Goal: Transaction & Acquisition: Purchase product/service

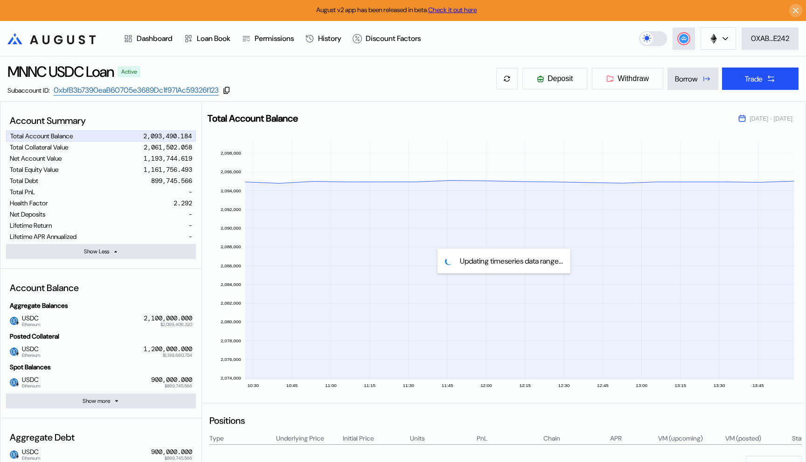
select select "*"
click at [153, 40] on div "Dashboard" at bounding box center [155, 39] width 36 height 10
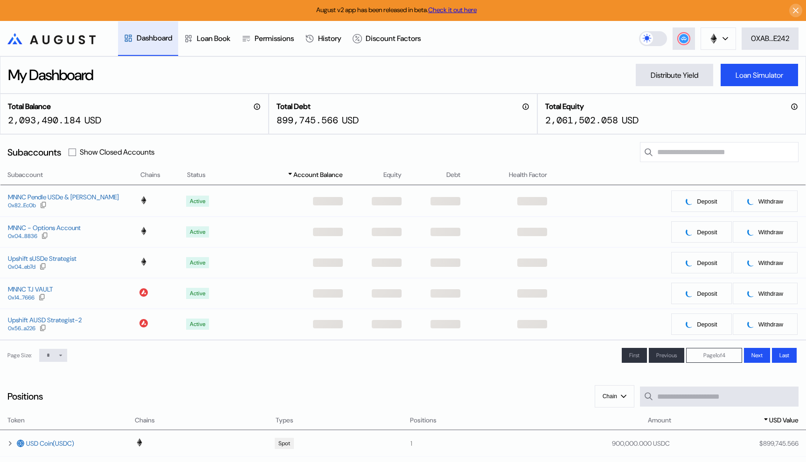
click at [99, 152] on label "Show Closed Accounts" at bounding box center [117, 152] width 75 height 10
click at [76, 152] on label at bounding box center [72, 152] width 7 height 7
click at [54, 356] on select "* ** **" at bounding box center [53, 355] width 28 height 13
select select "**"
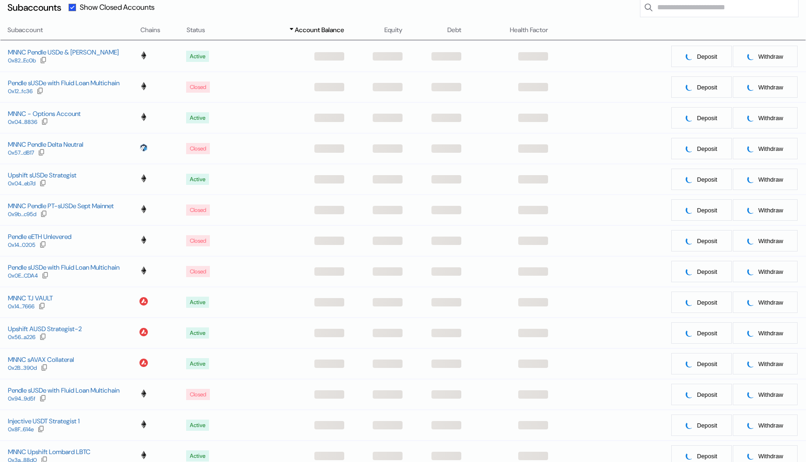
scroll to position [145, 0]
click at [62, 360] on div "MNNC sAVAX Collateral" at bounding box center [41, 359] width 66 height 8
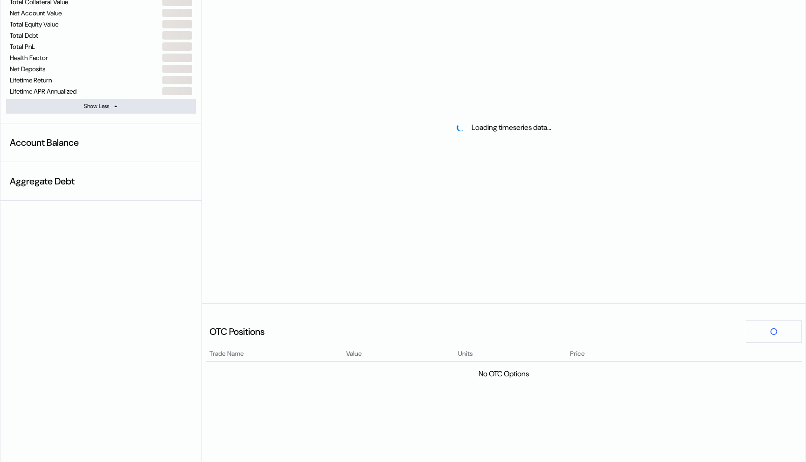
select select "*"
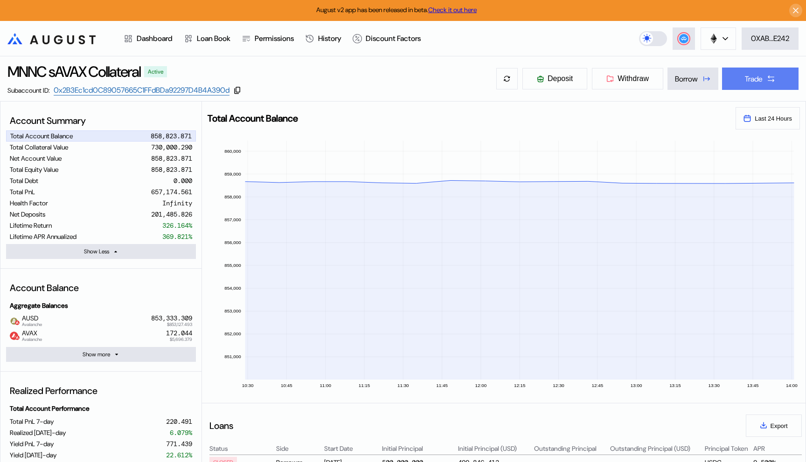
click at [745, 77] on div "Trade" at bounding box center [754, 79] width 18 height 10
click at [748, 81] on div "Trade" at bounding box center [754, 79] width 18 height 10
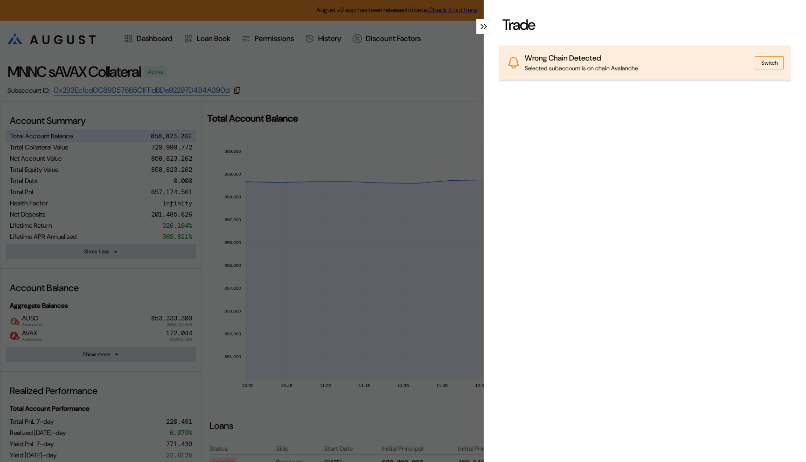
click at [769, 62] on button "Switch" at bounding box center [768, 62] width 29 height 13
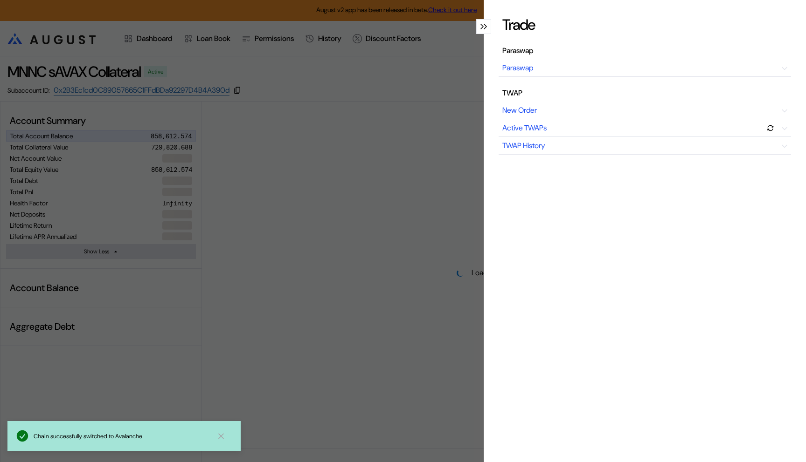
select select "*"
click at [436, 126] on div "Trade Paraswap Paraswap TWAP New Order Active TWAPs TWAP History" at bounding box center [403, 231] width 806 height 462
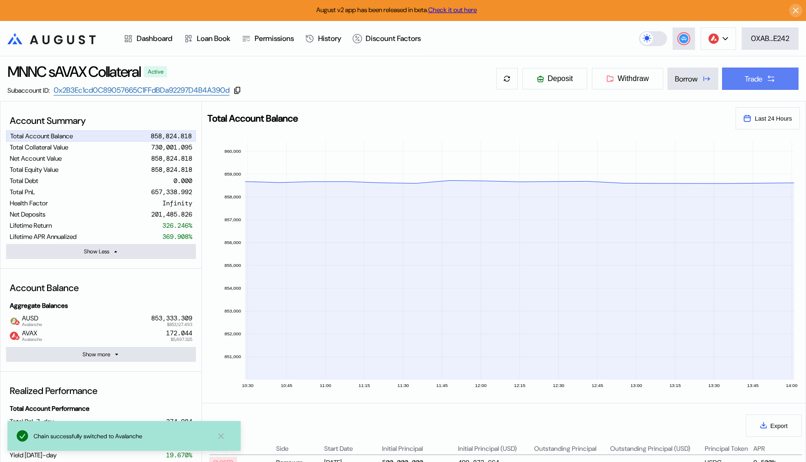
click at [752, 77] on div "Trade" at bounding box center [754, 79] width 18 height 10
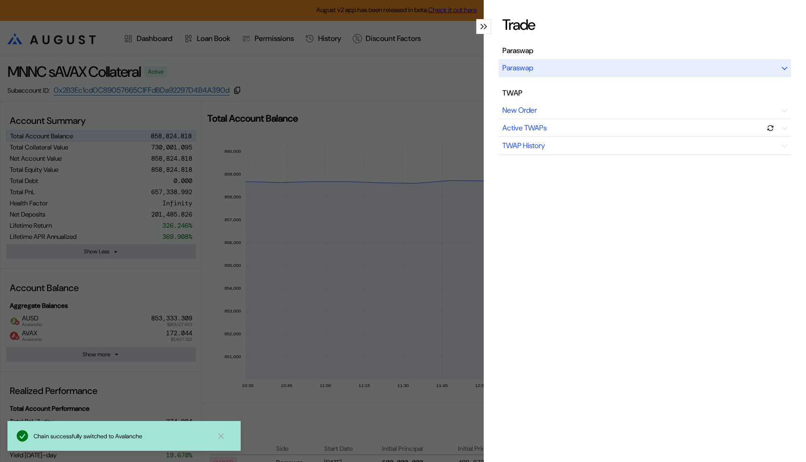
click at [525, 68] on div "Paraswap" at bounding box center [517, 68] width 31 height 10
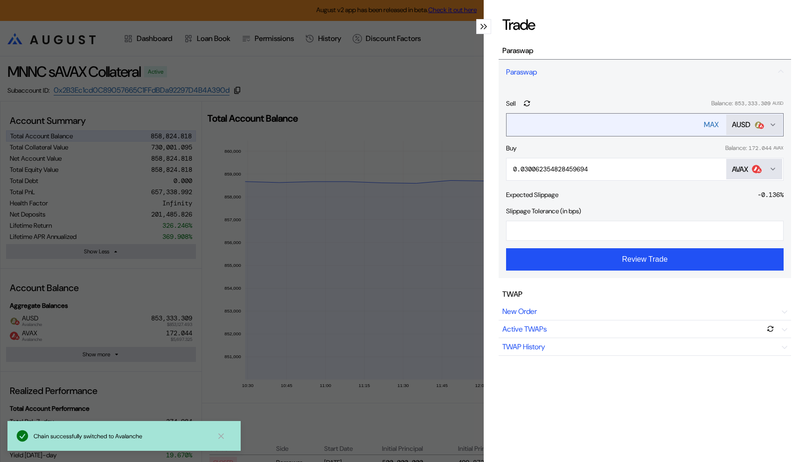
click at [744, 126] on div "AUSD" at bounding box center [740, 125] width 19 height 10
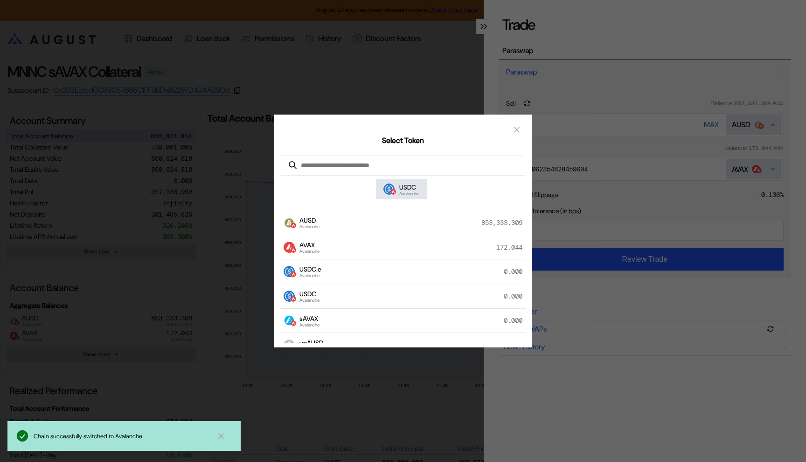
click at [625, 139] on div "Select Token USDC Avalanche AUSD Avalanche 853,333.309 AVAX Avalanche 172.044 U…" at bounding box center [403, 231] width 806 height 462
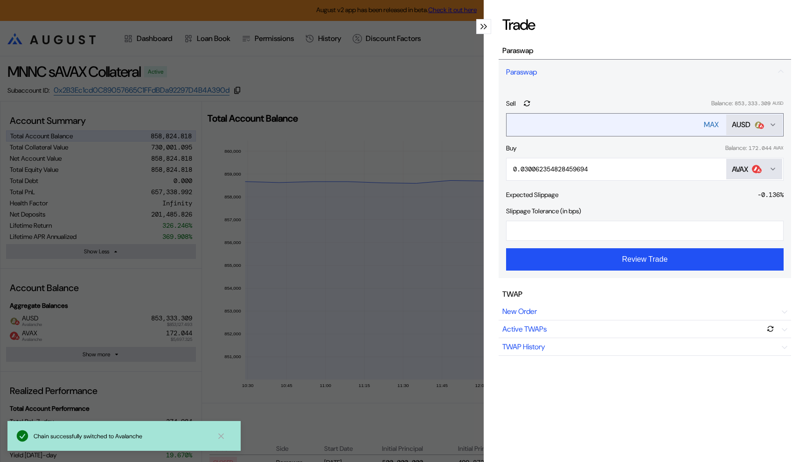
click at [709, 122] on div "MAX" at bounding box center [711, 125] width 15 height 10
type input "**********"
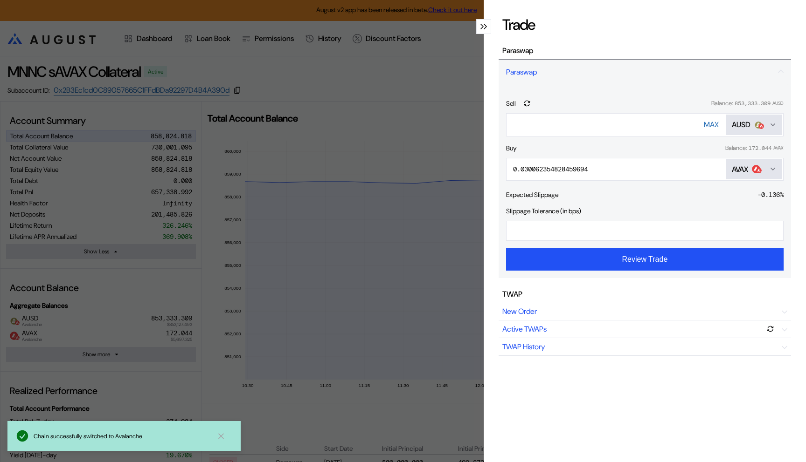
click at [731, 162] on button "AVAX" at bounding box center [754, 169] width 56 height 21
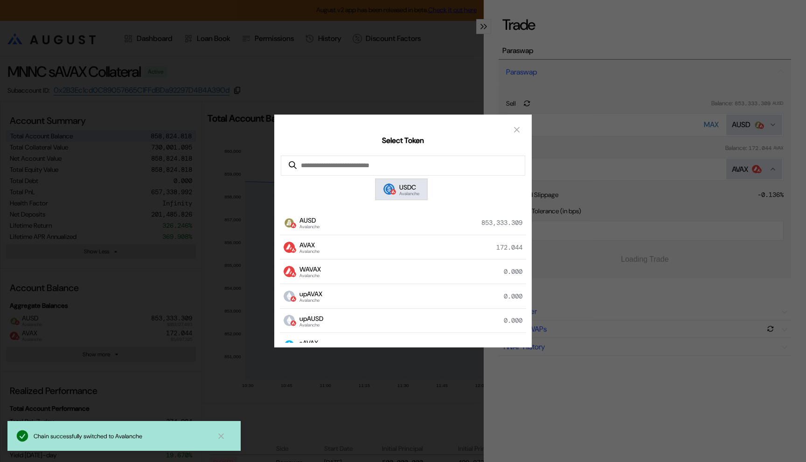
click at [390, 193] on img "modal" at bounding box center [393, 192] width 6 height 6
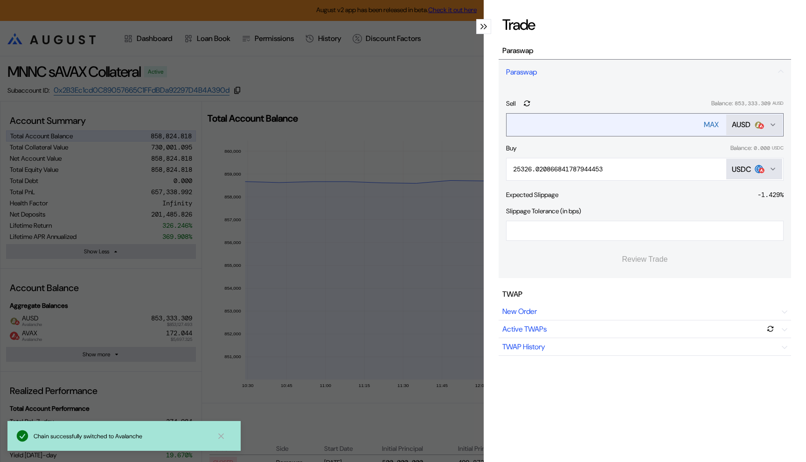
click at [706, 126] on div "MAX" at bounding box center [711, 125] width 15 height 10
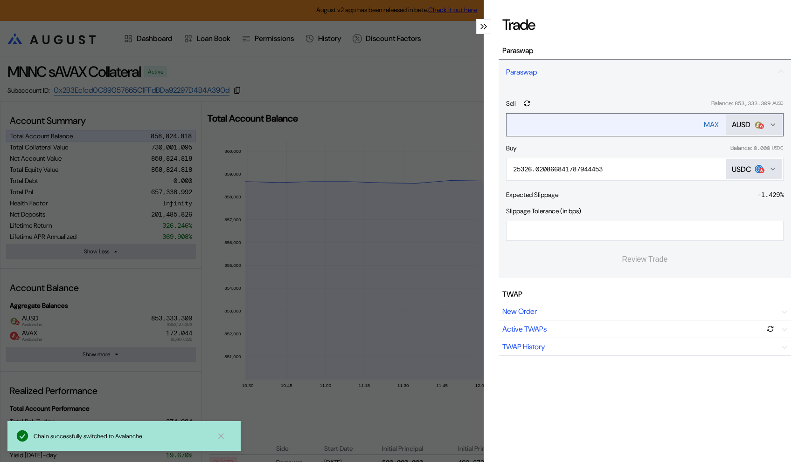
click at [706, 126] on div "MAX" at bounding box center [711, 125] width 15 height 10
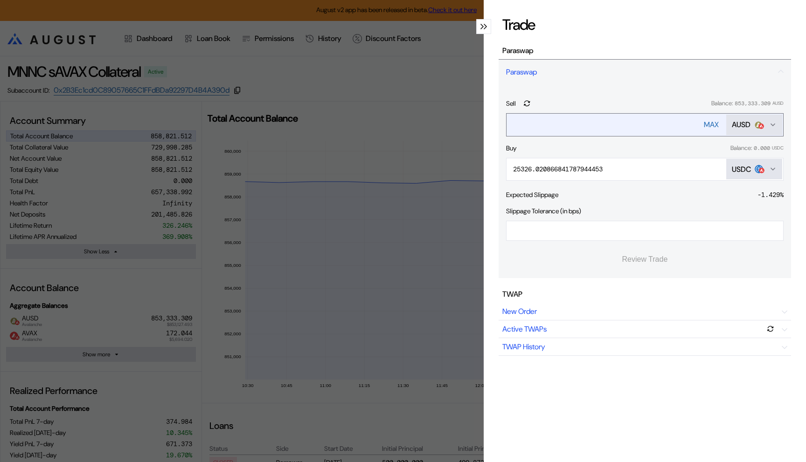
click at [706, 126] on div "MAX" at bounding box center [711, 125] width 15 height 10
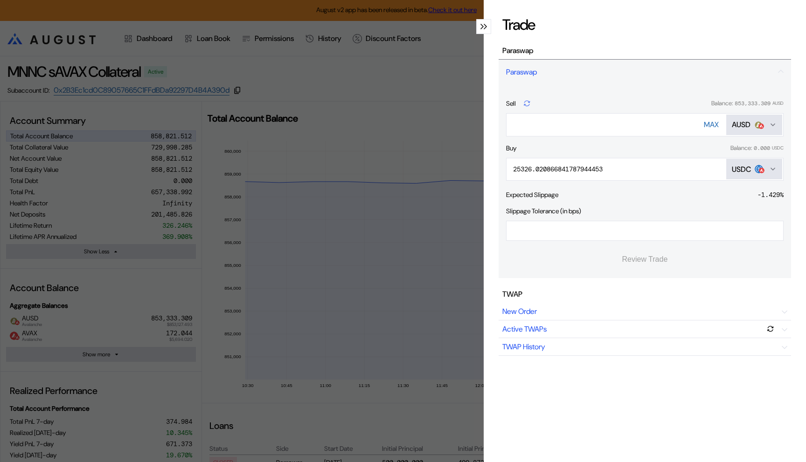
click at [530, 106] on icon "modal" at bounding box center [527, 103] width 11 height 11
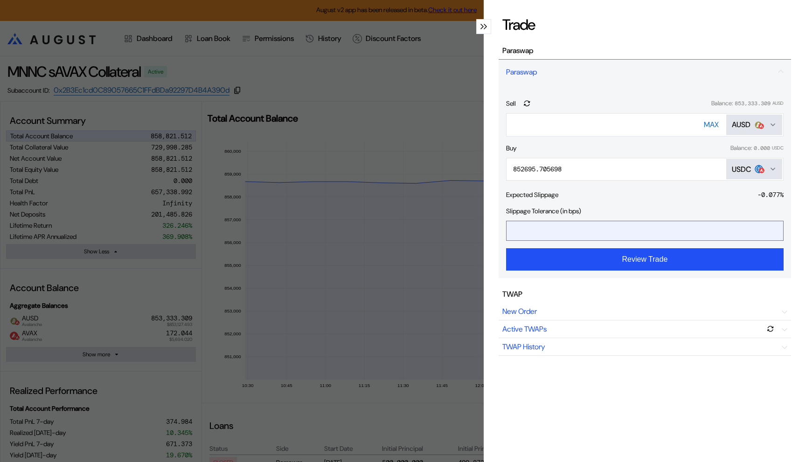
click at [555, 237] on input "*" at bounding box center [637, 230] width 262 height 19
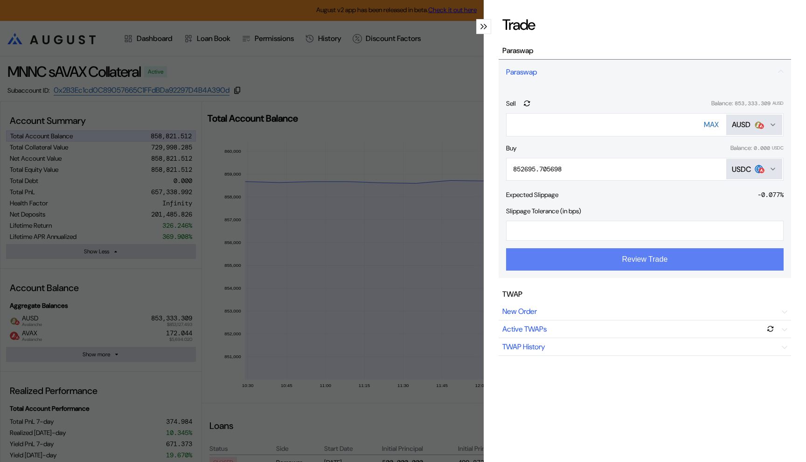
type input "*"
click at [585, 261] on button "Review Trade" at bounding box center [644, 259] width 277 height 22
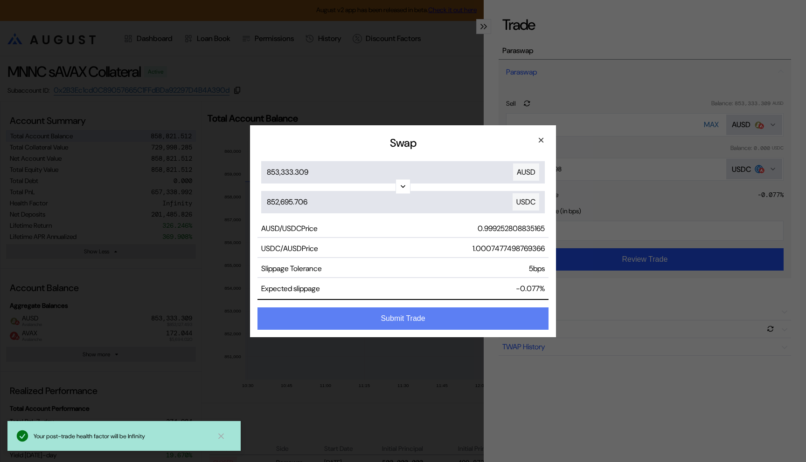
click at [468, 319] on button "Submit Trade" at bounding box center [402, 319] width 291 height 22
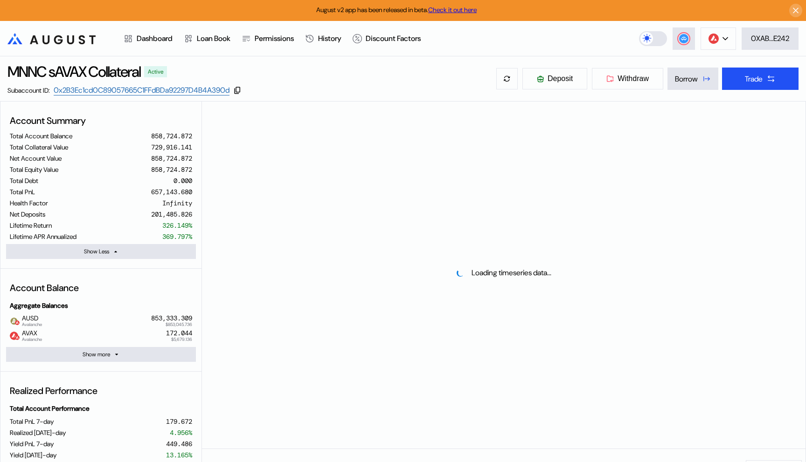
select select "*"
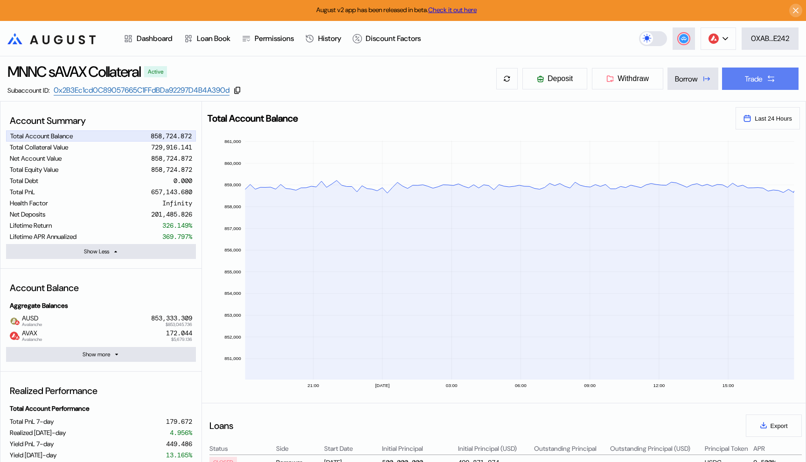
click at [747, 82] on div "Trade" at bounding box center [754, 79] width 18 height 10
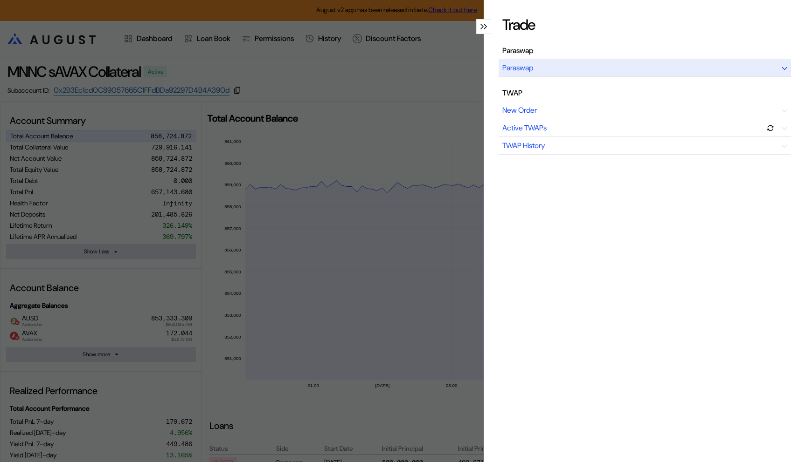
click at [520, 65] on div "Paraswap" at bounding box center [517, 68] width 31 height 10
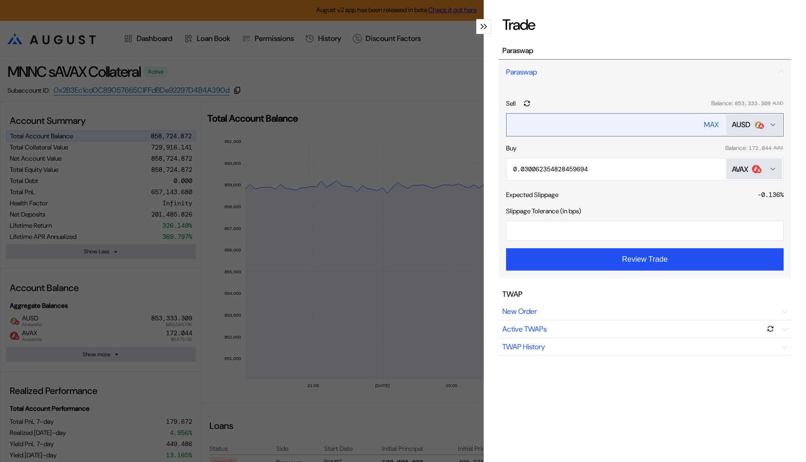
click at [742, 121] on div "AUSD" at bounding box center [740, 125] width 19 height 10
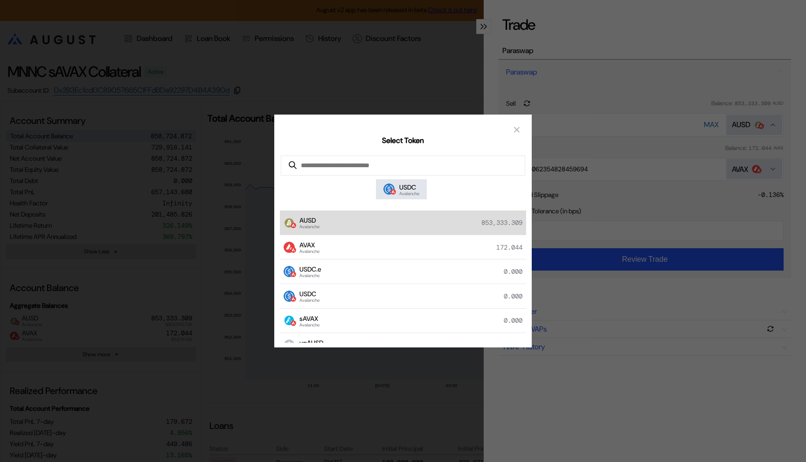
click at [513, 216] on div "AUSD Avalanche 853,333.309" at bounding box center [403, 223] width 246 height 25
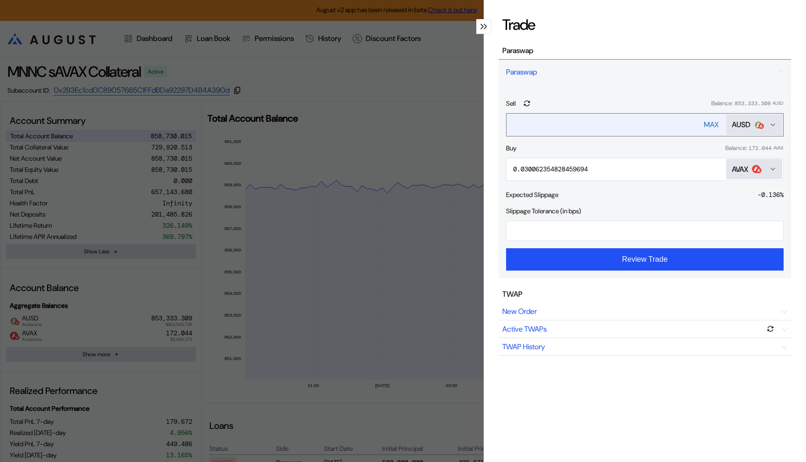
click at [704, 122] on div "MAX" at bounding box center [711, 125] width 15 height 10
type input "**********"
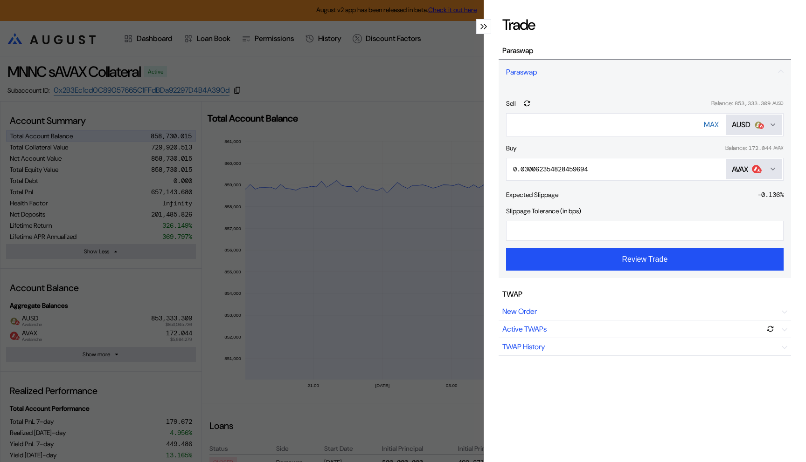
click at [737, 165] on div "AVAX" at bounding box center [739, 170] width 16 height 10
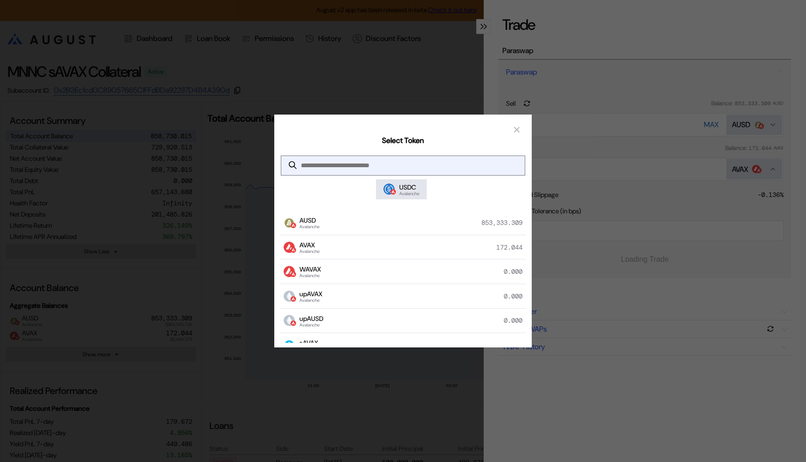
click at [362, 164] on input "modal" at bounding box center [395, 165] width 229 height 19
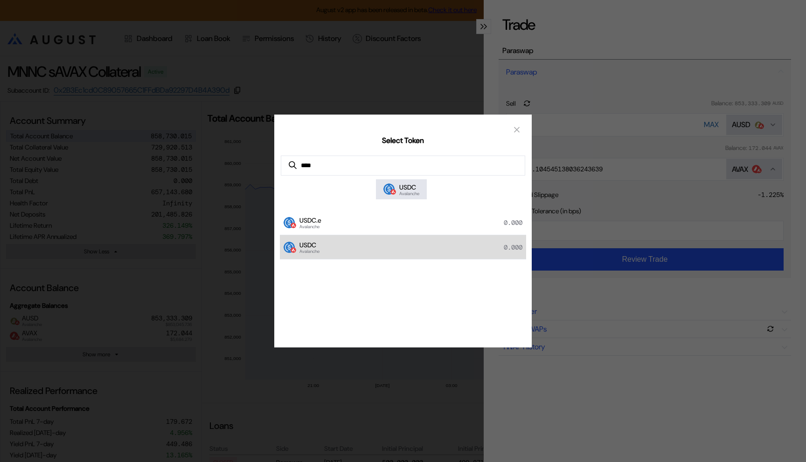
type input "****"
click at [356, 241] on div "USDC Avalanche 0.000" at bounding box center [403, 247] width 246 height 25
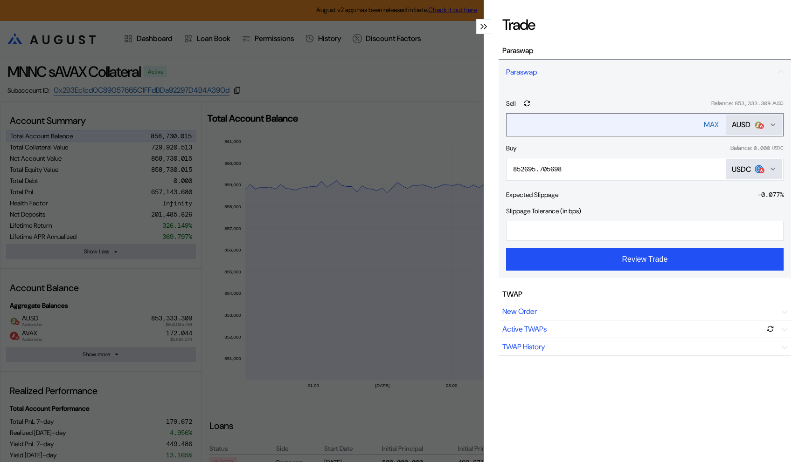
click at [711, 123] on div "MAX" at bounding box center [711, 125] width 15 height 10
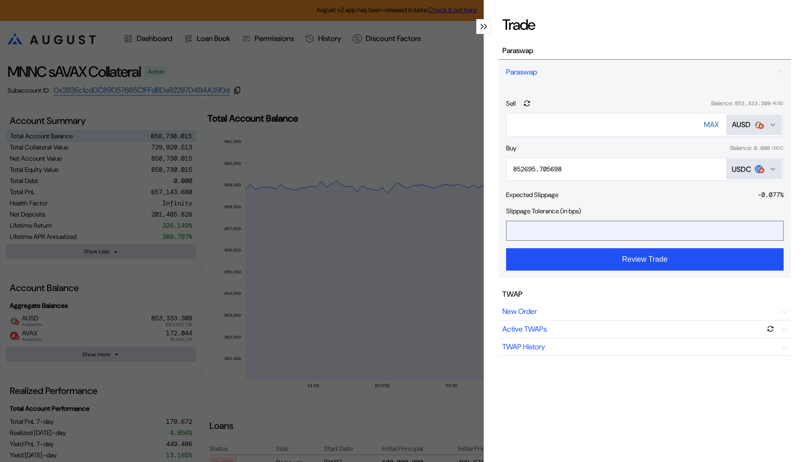
click at [601, 234] on input "*" at bounding box center [637, 230] width 262 height 19
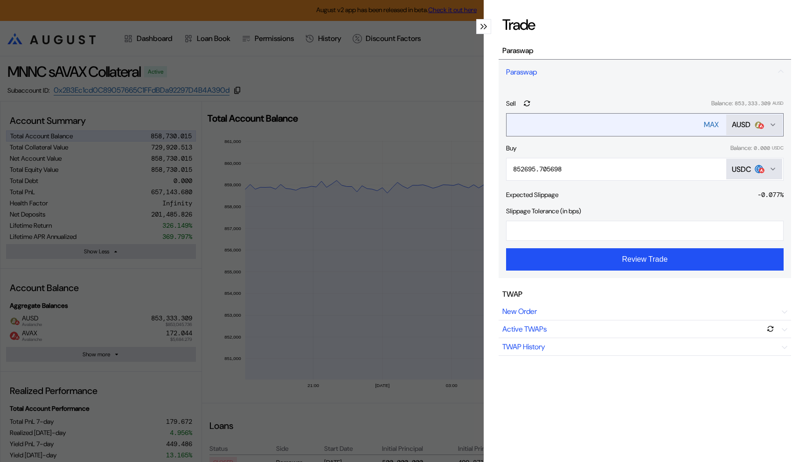
type input "*"
click at [711, 122] on div "MAX" at bounding box center [711, 125] width 15 height 10
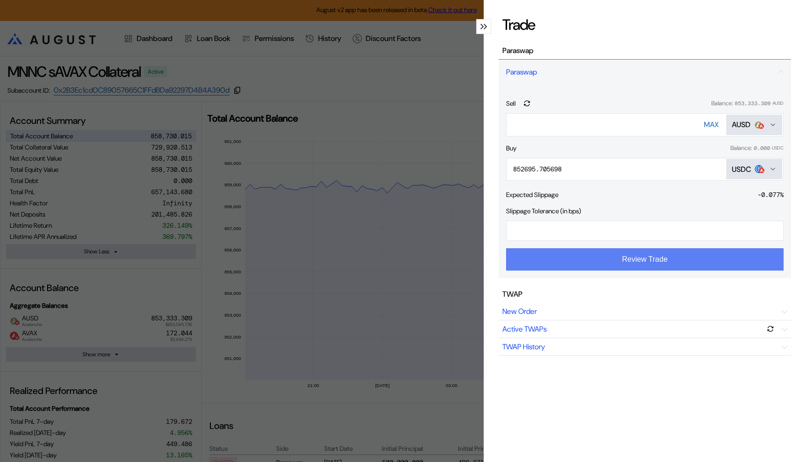
click at [639, 265] on button "Review Trade" at bounding box center [644, 259] width 277 height 22
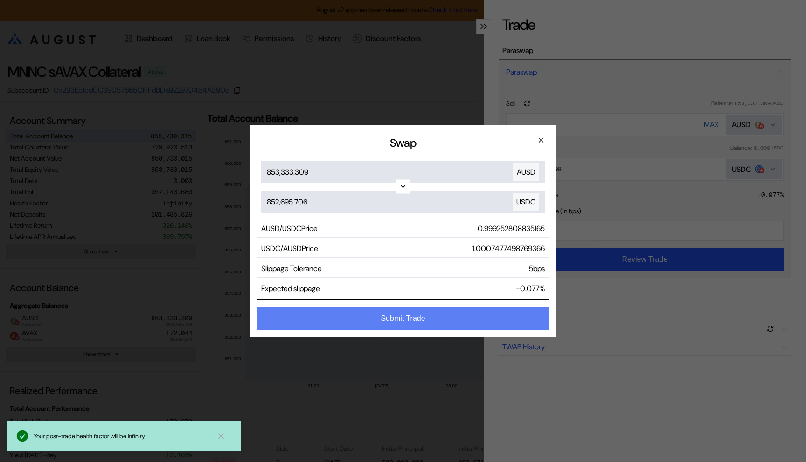
click at [403, 324] on button "Submit Trade" at bounding box center [402, 319] width 291 height 22
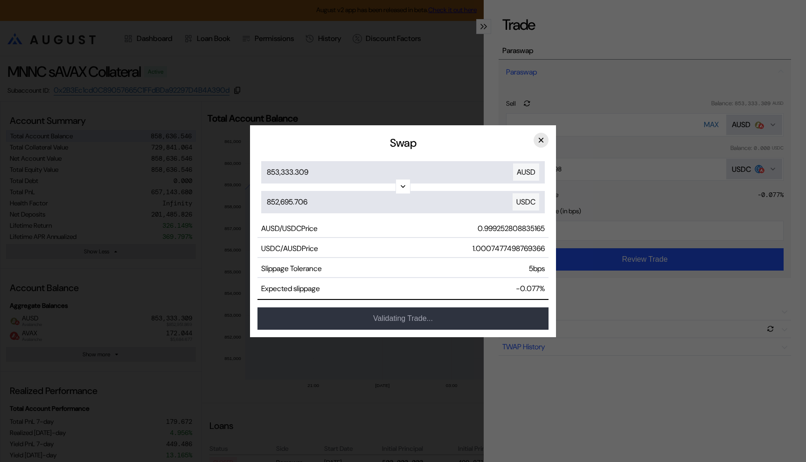
click at [543, 139] on button "×" at bounding box center [540, 140] width 15 height 15
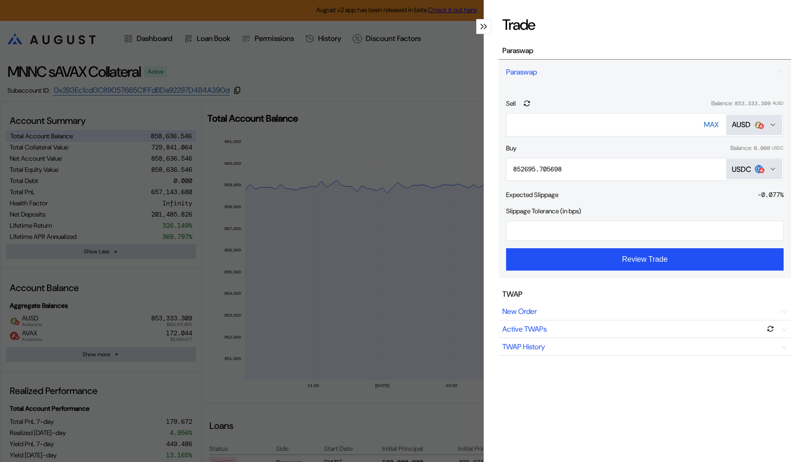
click at [449, 117] on div "**********" at bounding box center [403, 231] width 806 height 462
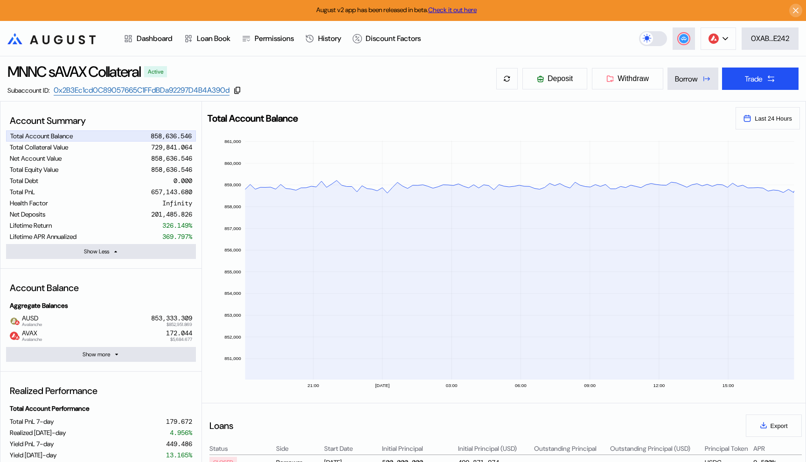
click at [461, 8] on link "Check it out here" at bounding box center [452, 10] width 48 height 8
